Goal: Find specific page/section: Find specific page/section

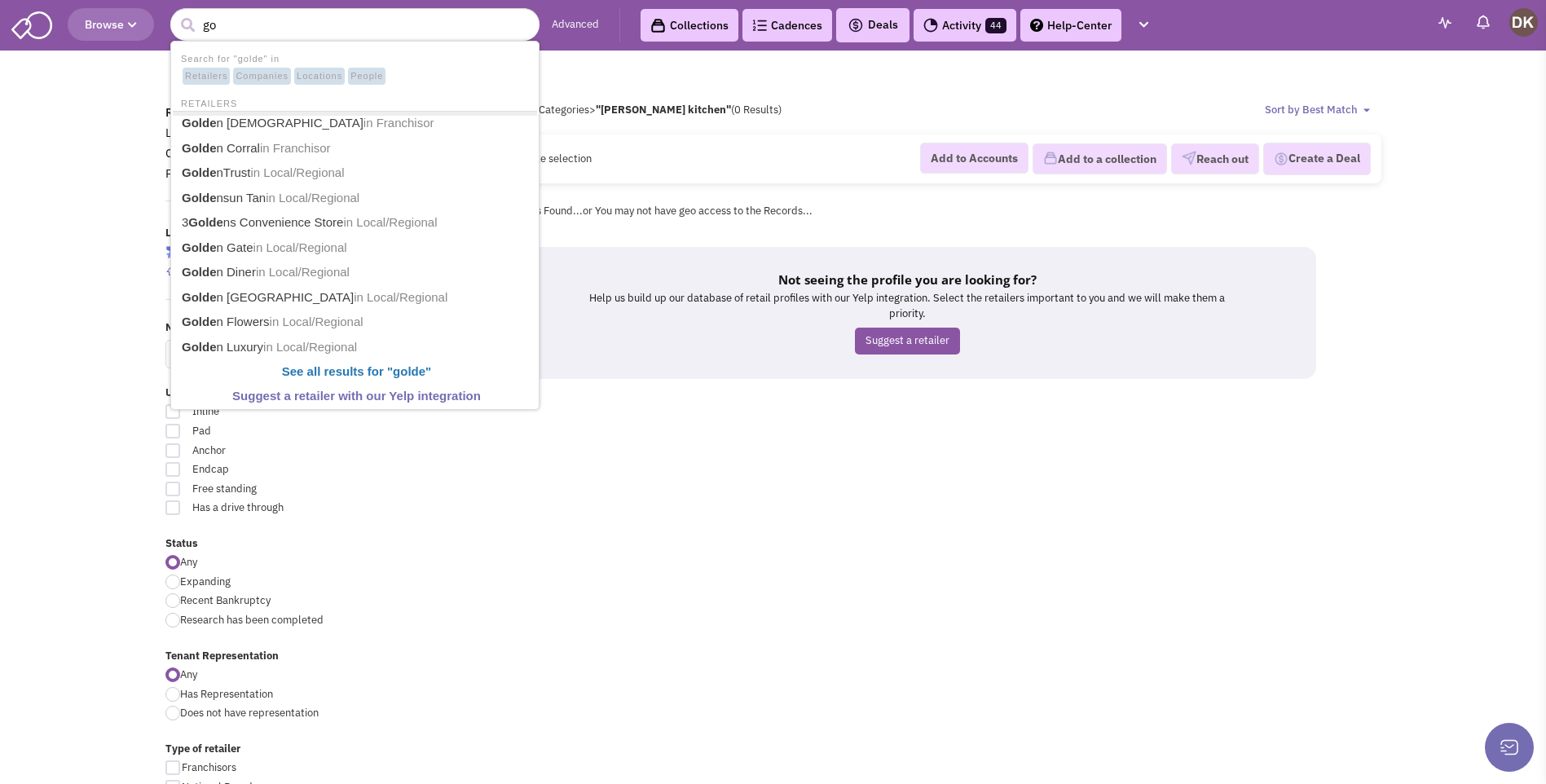
type input "g"
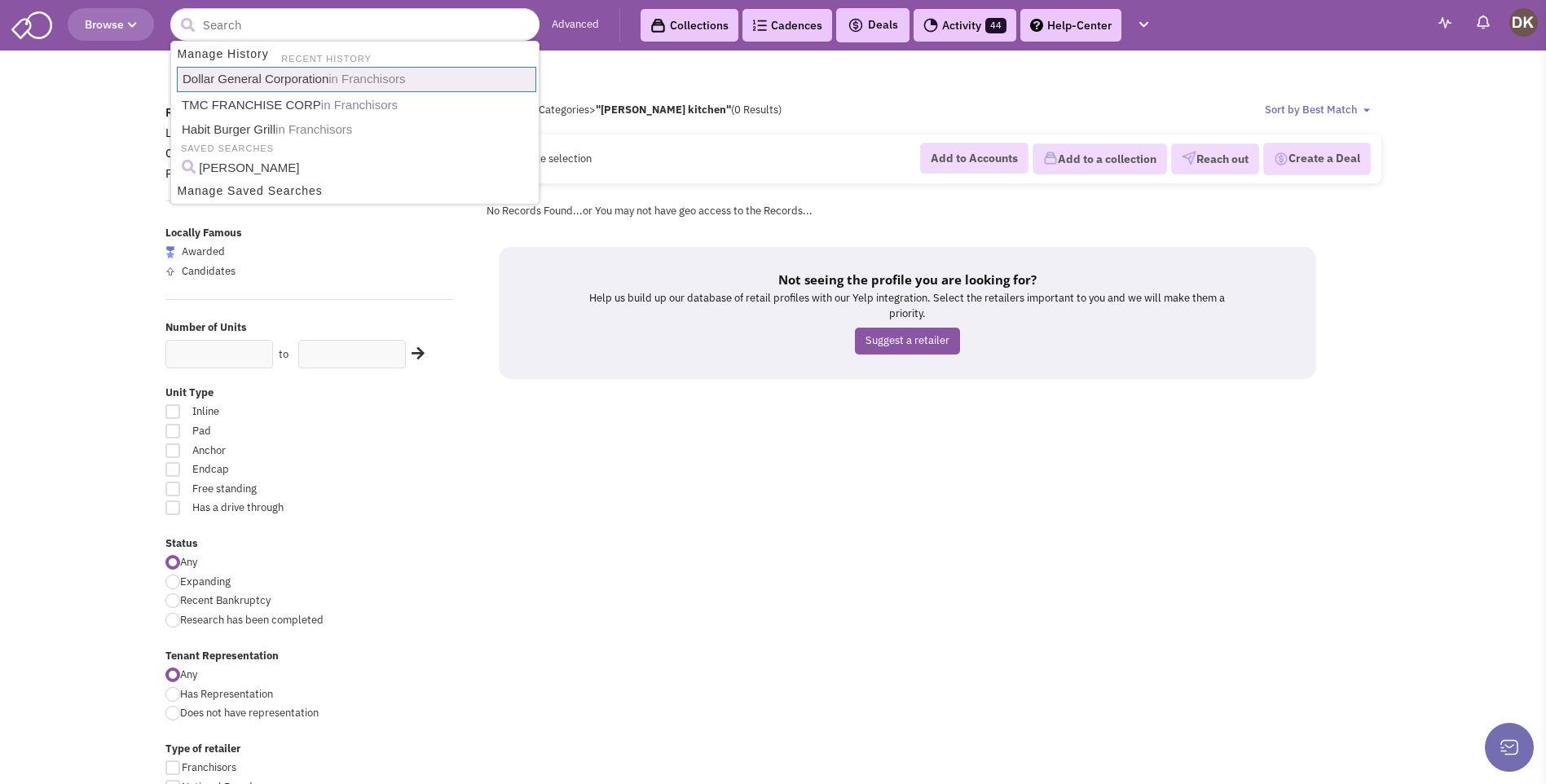
click at [325, 28] on input "text" at bounding box center [354, 24] width 369 height 32
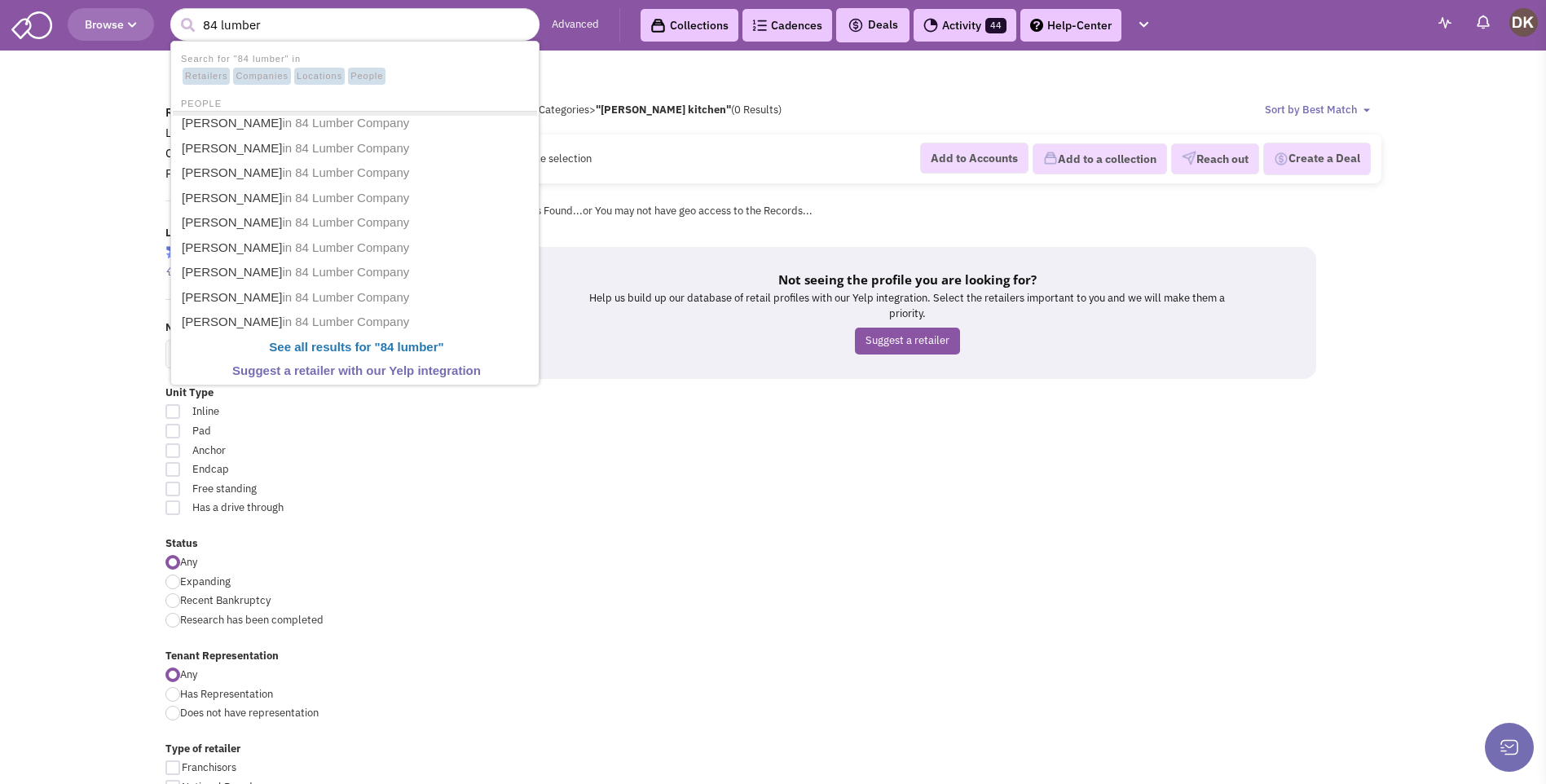
type input "84 lumber"
click at [175, 13] on button "submit" at bounding box center [188, 25] width 24 height 24
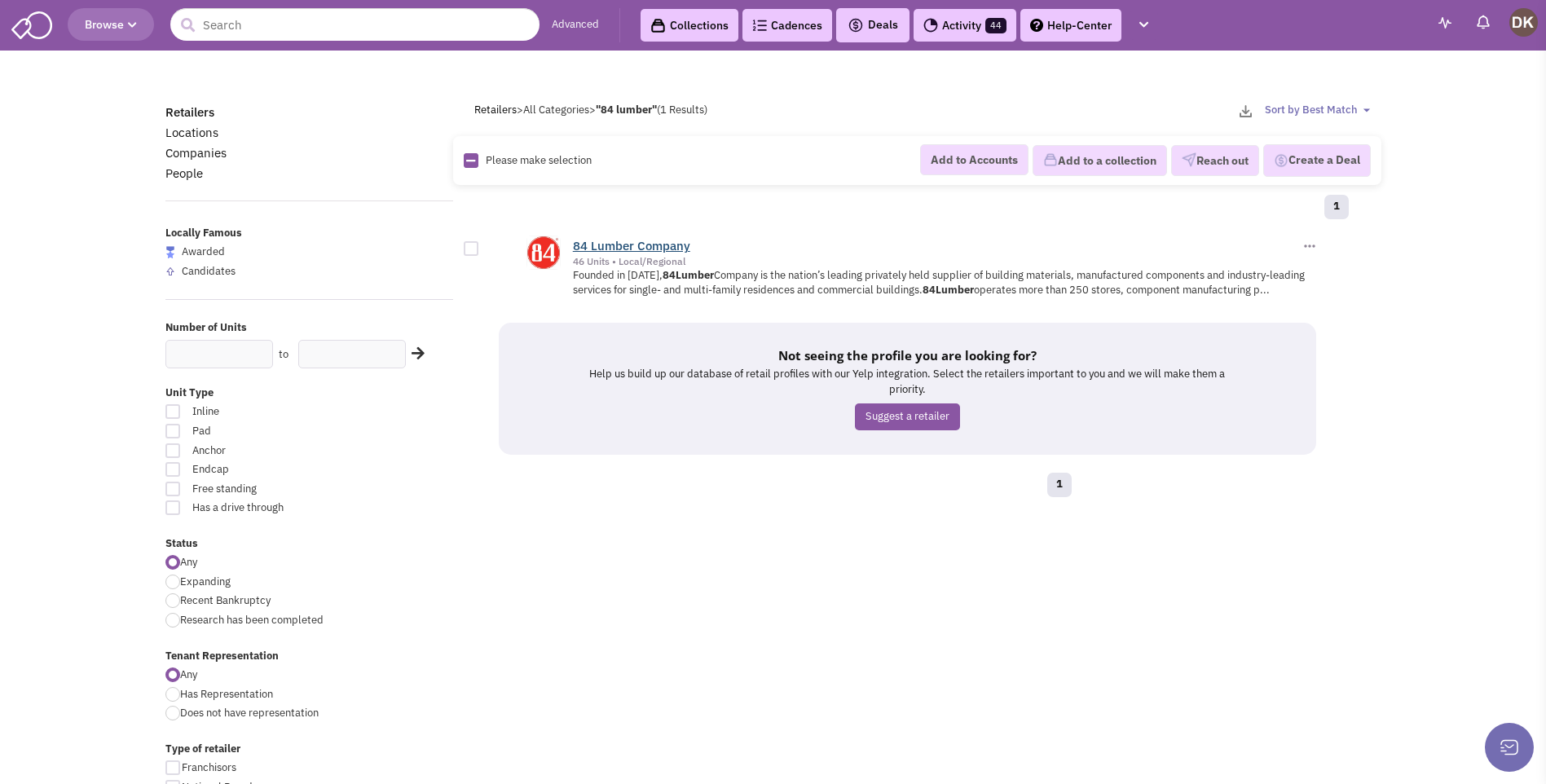
click at [629, 248] on link "84 Lumber Company" at bounding box center [632, 246] width 117 height 16
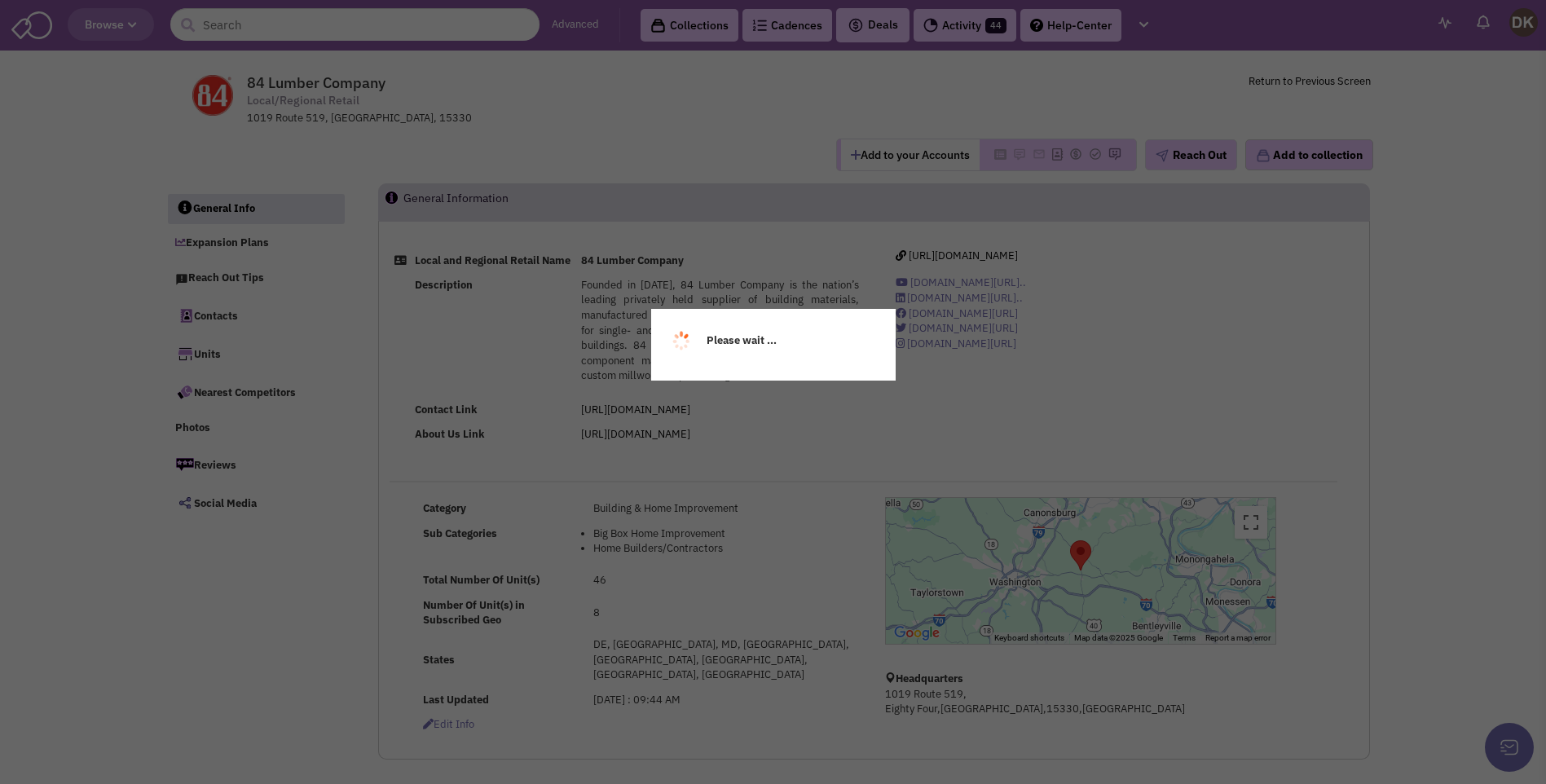
select select
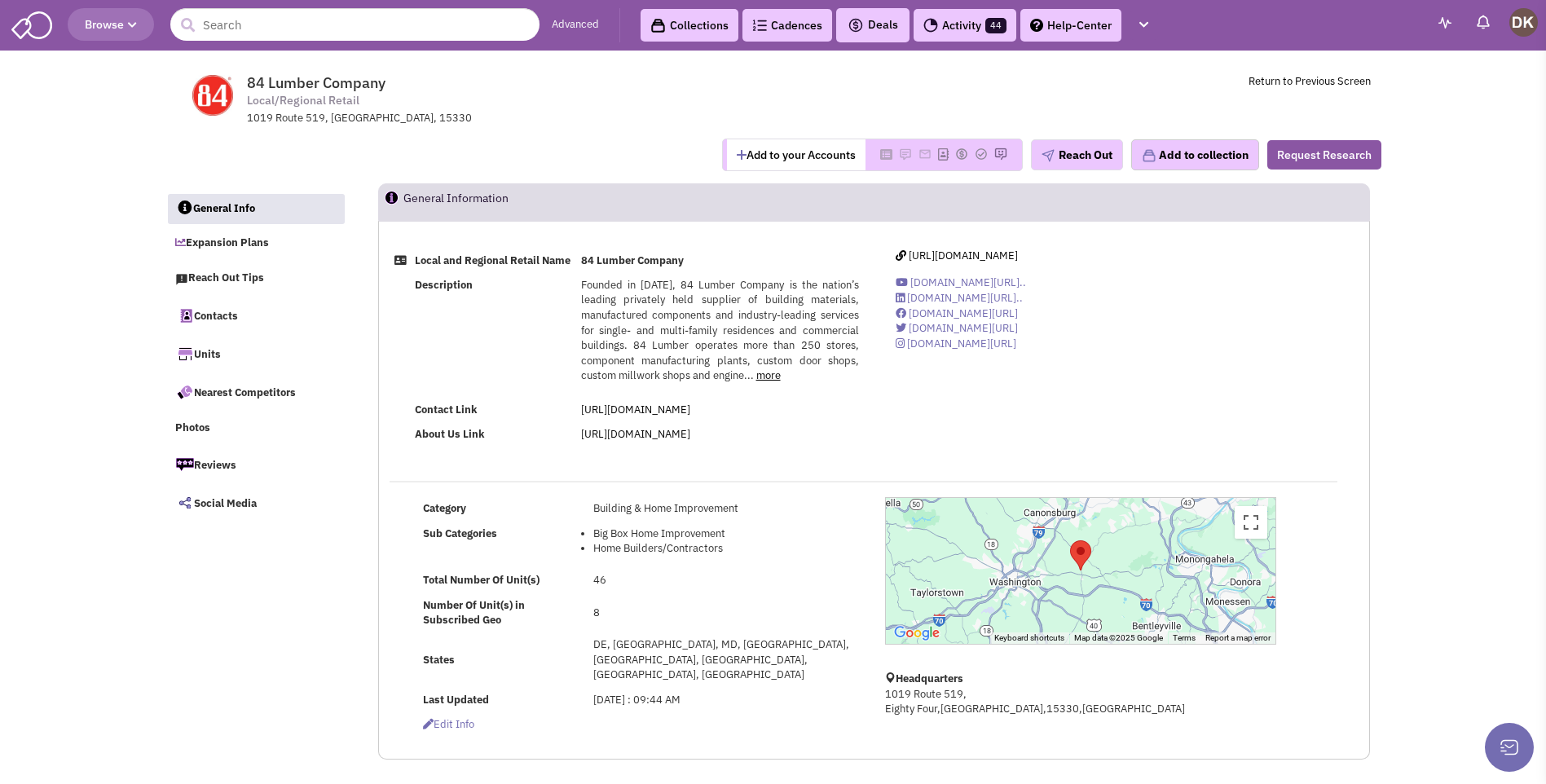
click at [790, 157] on button "Add to your Accounts" at bounding box center [796, 154] width 139 height 31
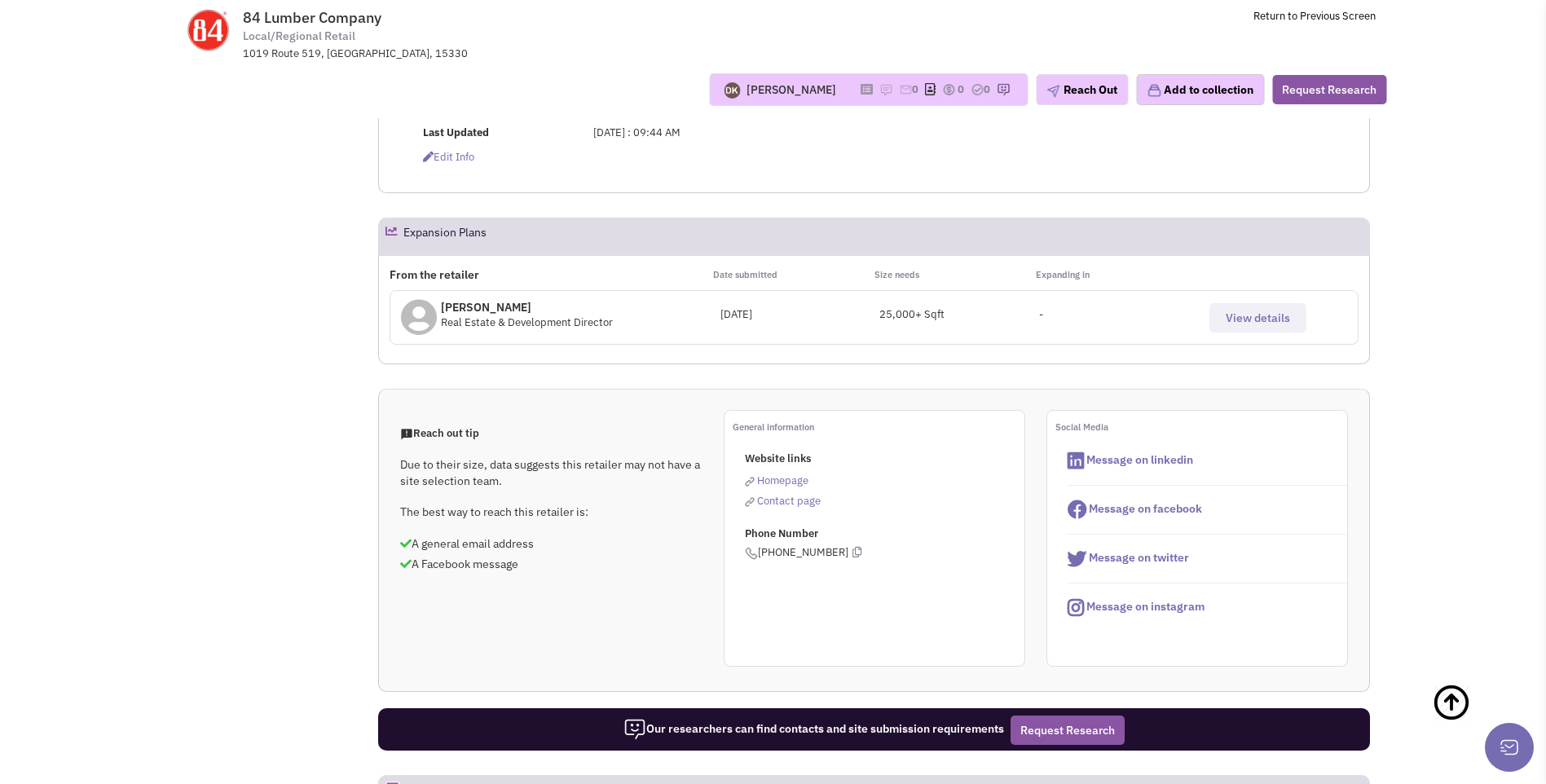
scroll to position [488, 0]
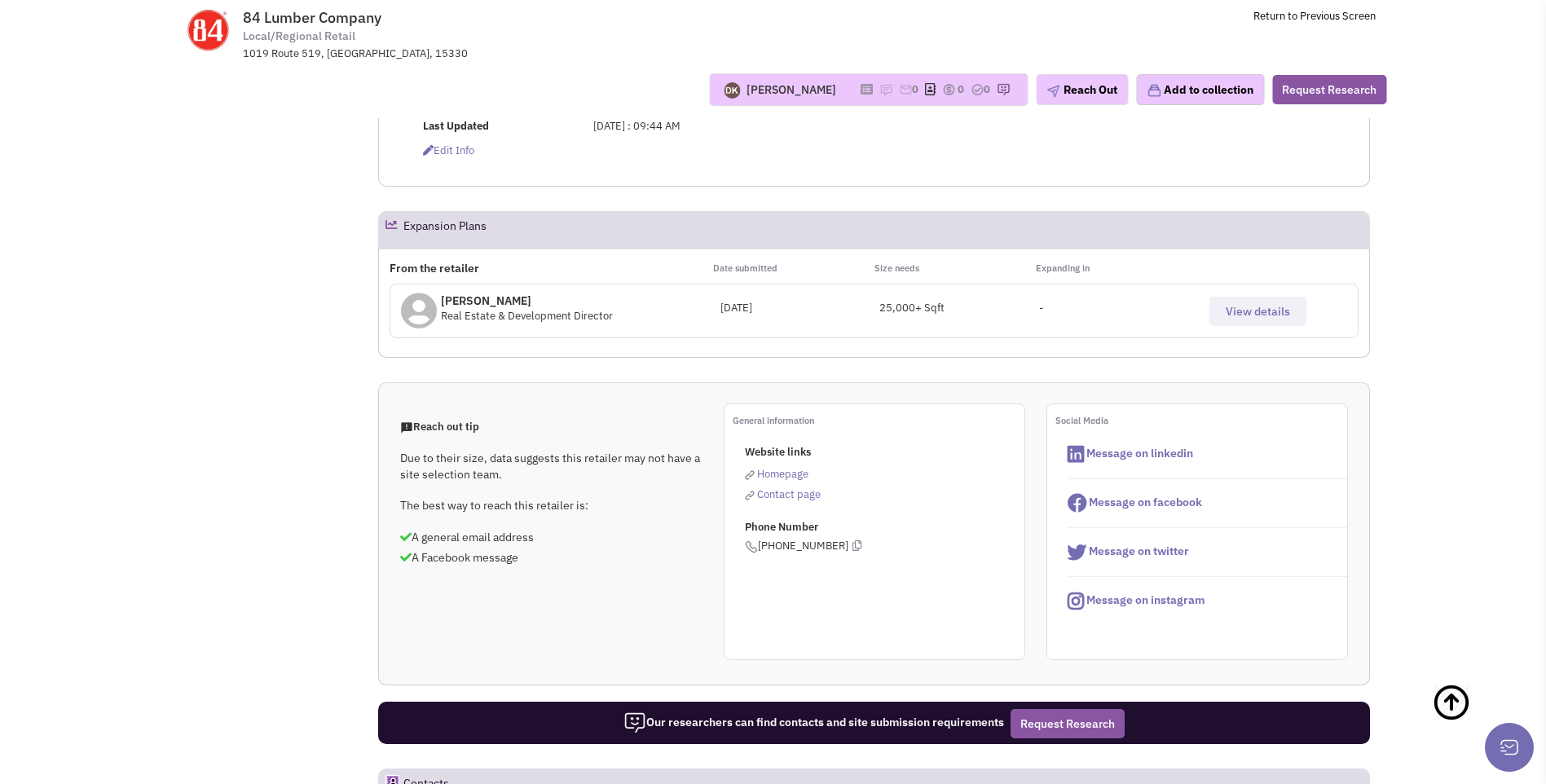
click at [1242, 303] on span "View details" at bounding box center [1258, 310] width 65 height 15
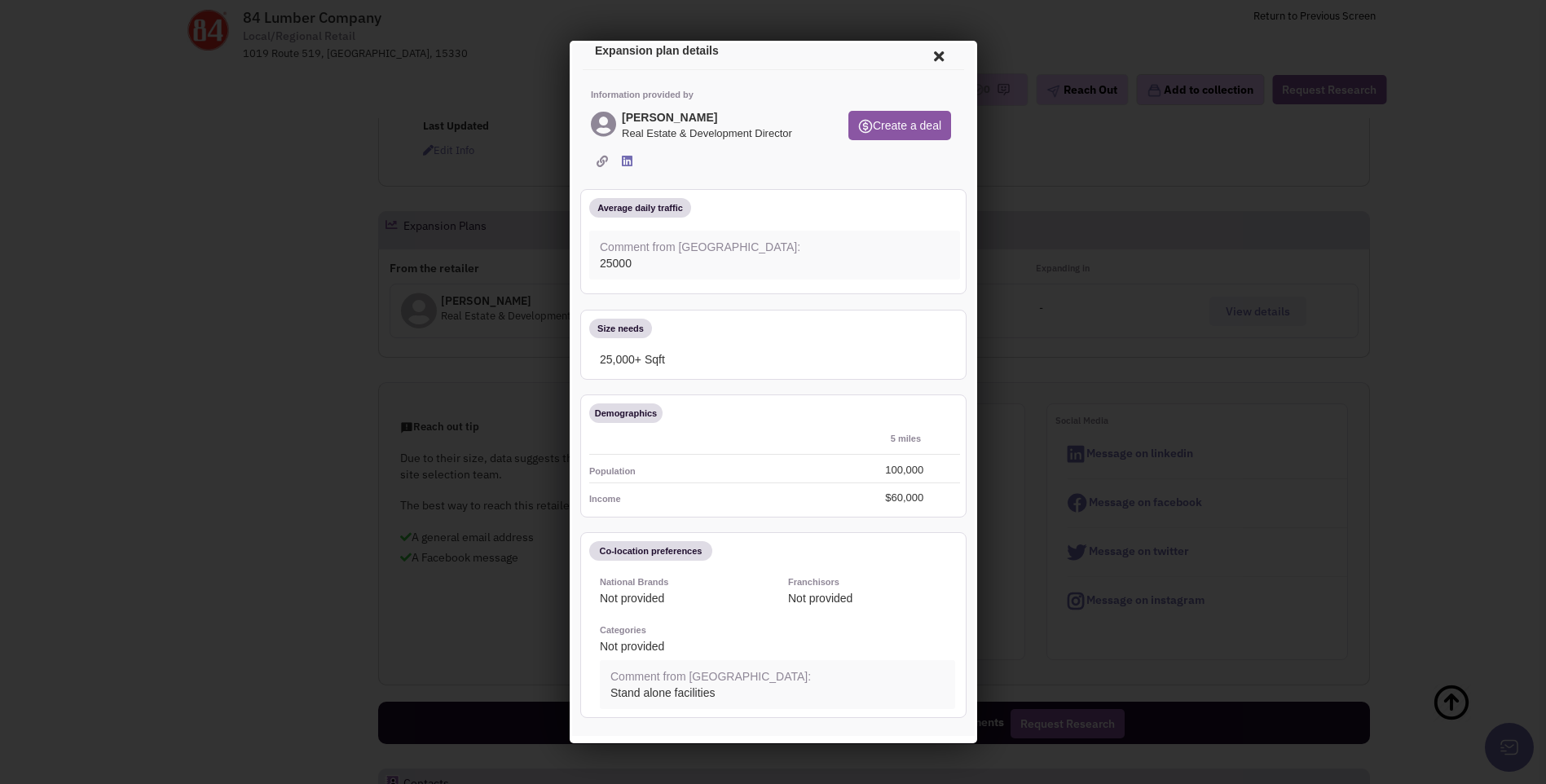
scroll to position [0, 0]
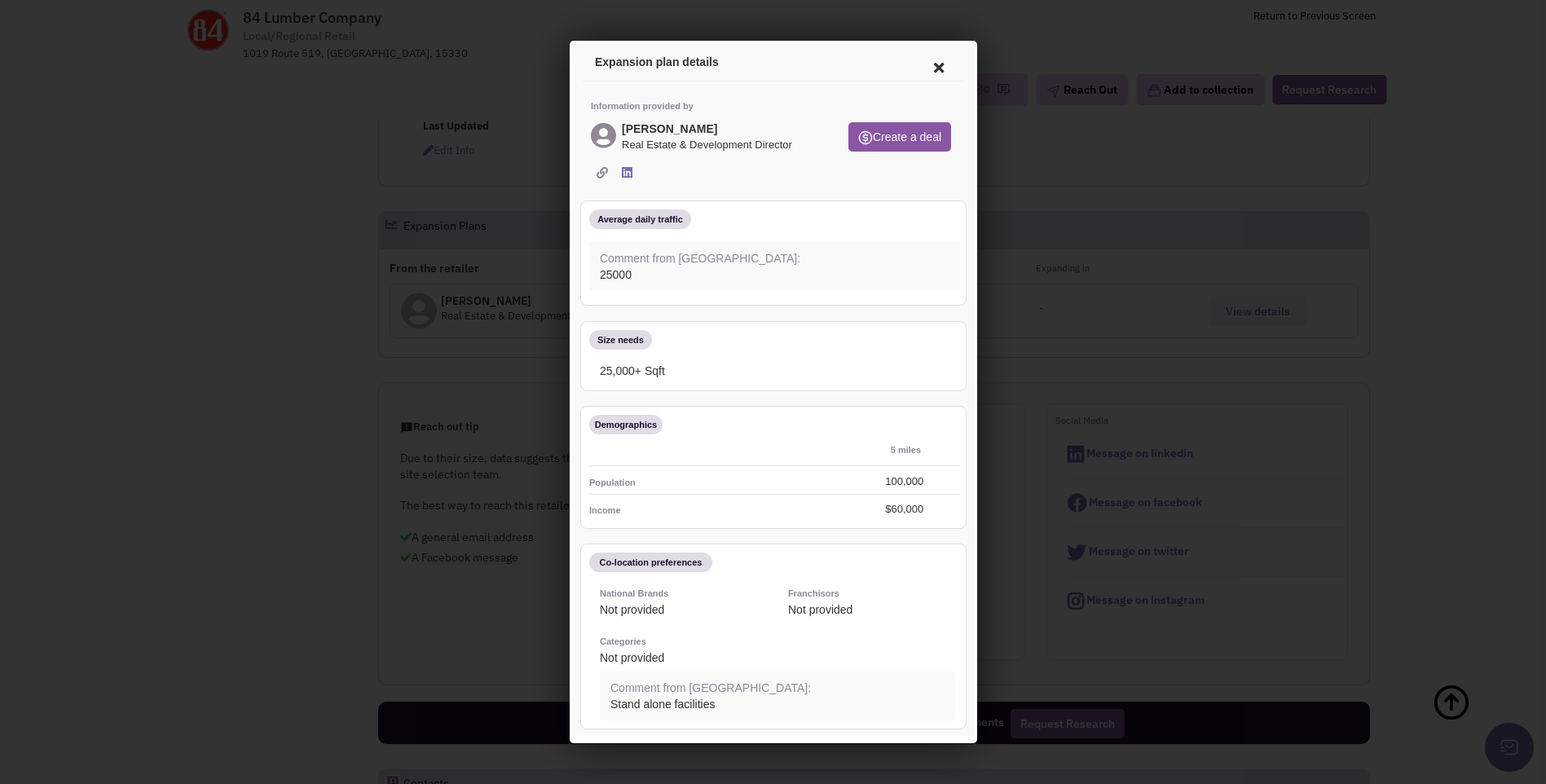
click at [923, 67] on icon at bounding box center [935, 65] width 34 height 39
